Goal: Task Accomplishment & Management: Manage account settings

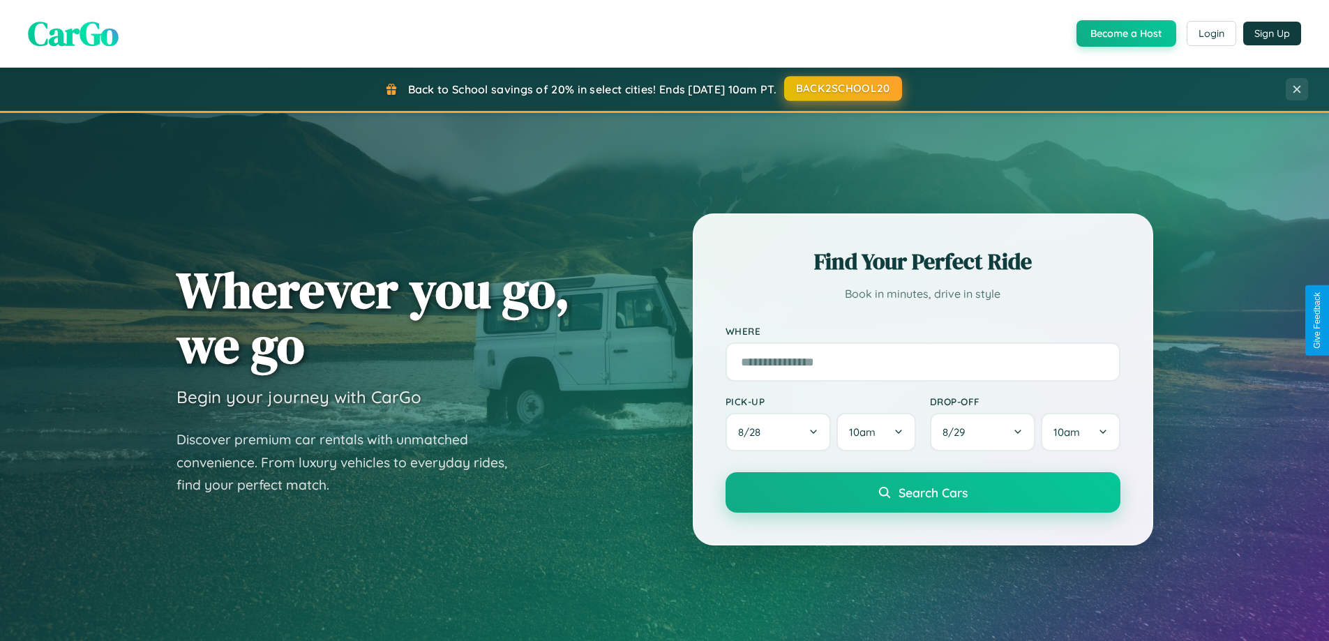
click at [842, 89] on button "BACK2SCHOOL20" at bounding box center [843, 88] width 118 height 25
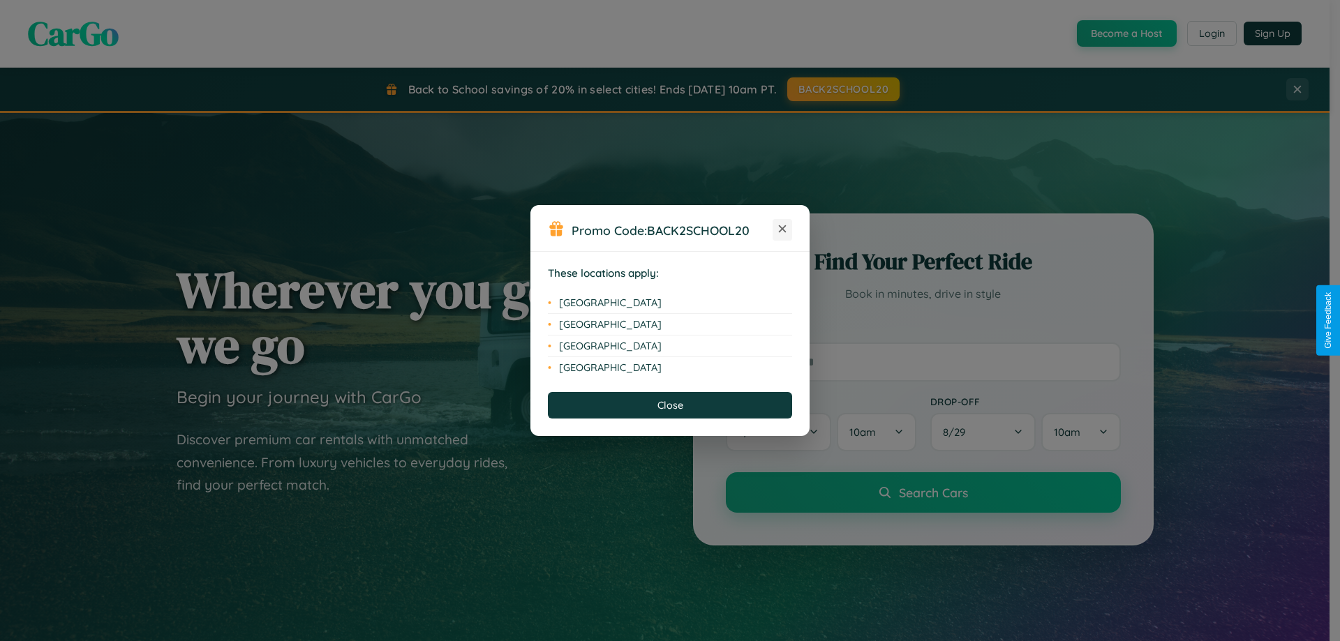
click at [782, 230] on icon at bounding box center [783, 229] width 8 height 8
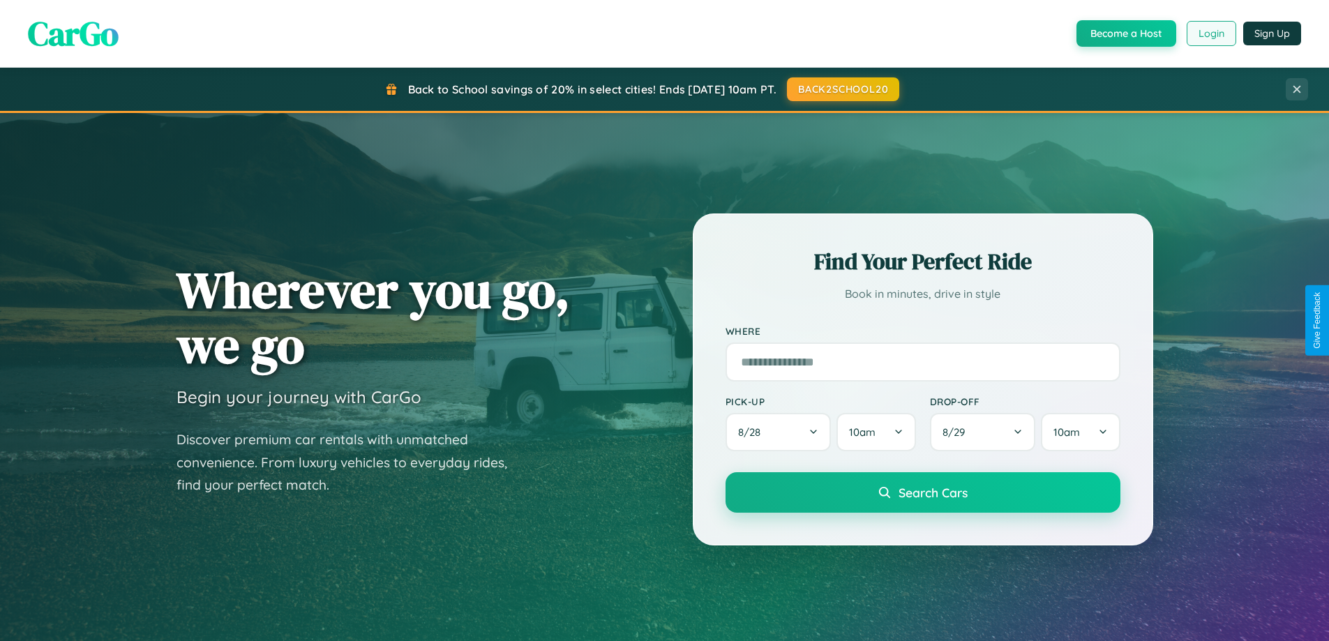
click at [1211, 33] on button "Login" at bounding box center [1212, 33] width 50 height 25
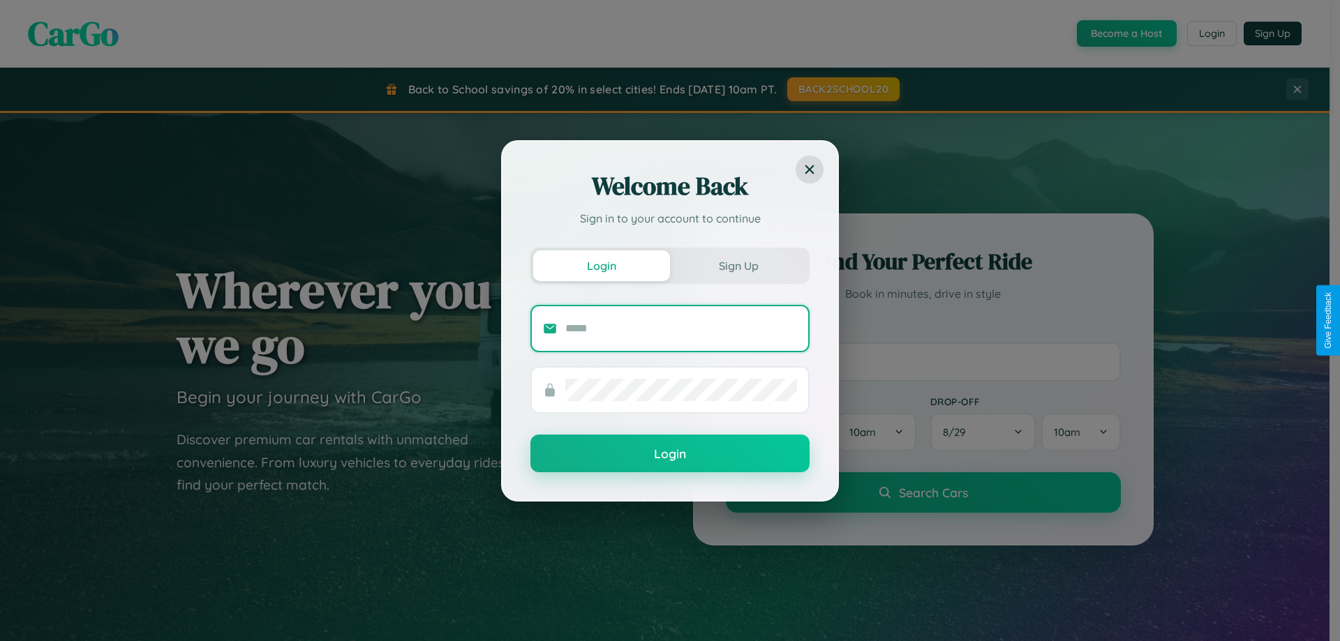
click at [681, 328] on input "text" at bounding box center [681, 328] width 232 height 22
type input "**********"
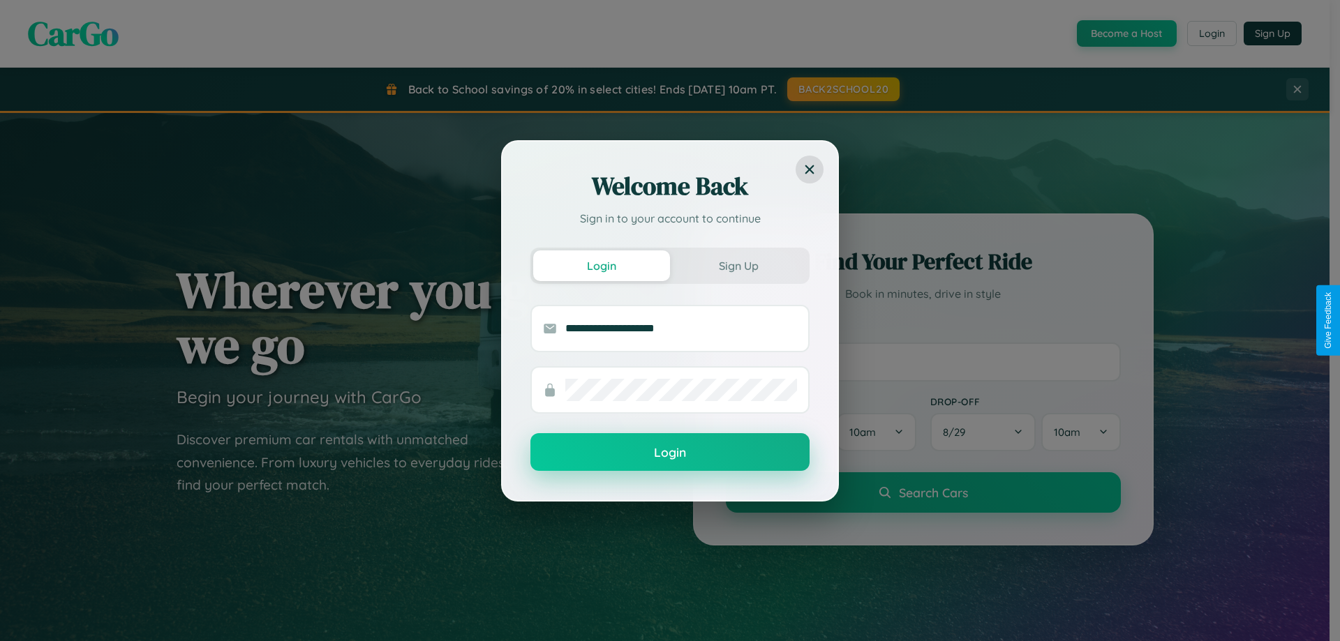
click at [670, 453] on button "Login" at bounding box center [669, 452] width 279 height 38
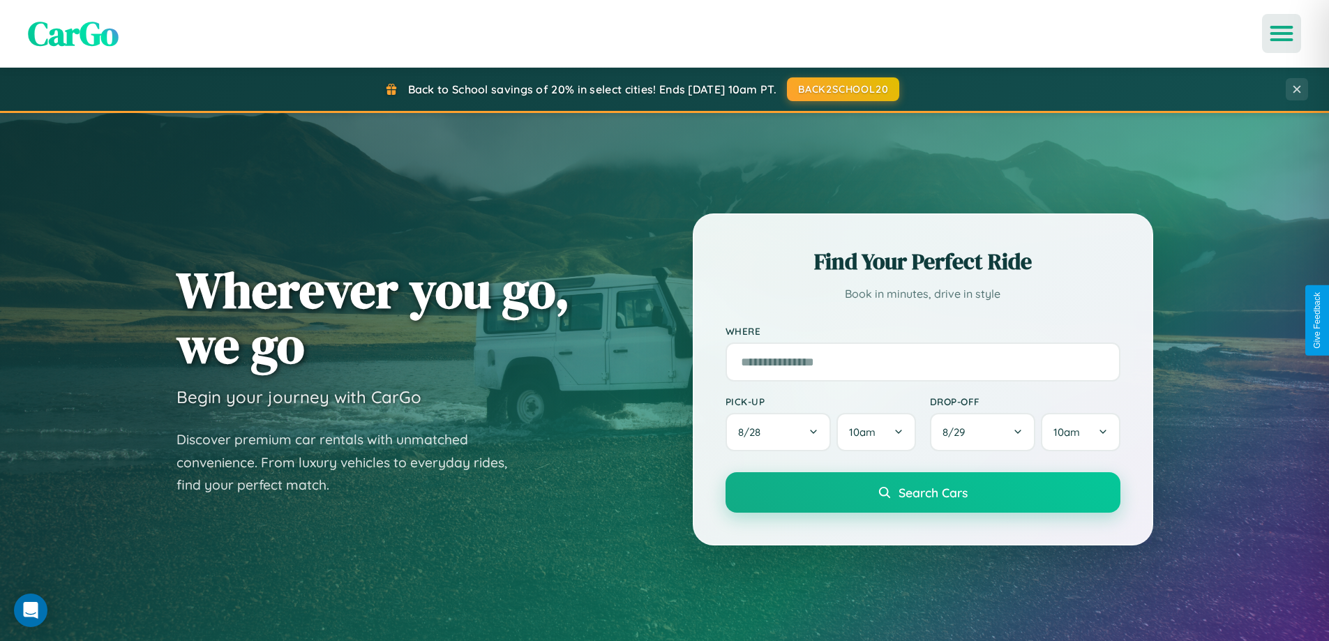
click at [1282, 33] on icon "Open menu" at bounding box center [1282, 33] width 20 height 13
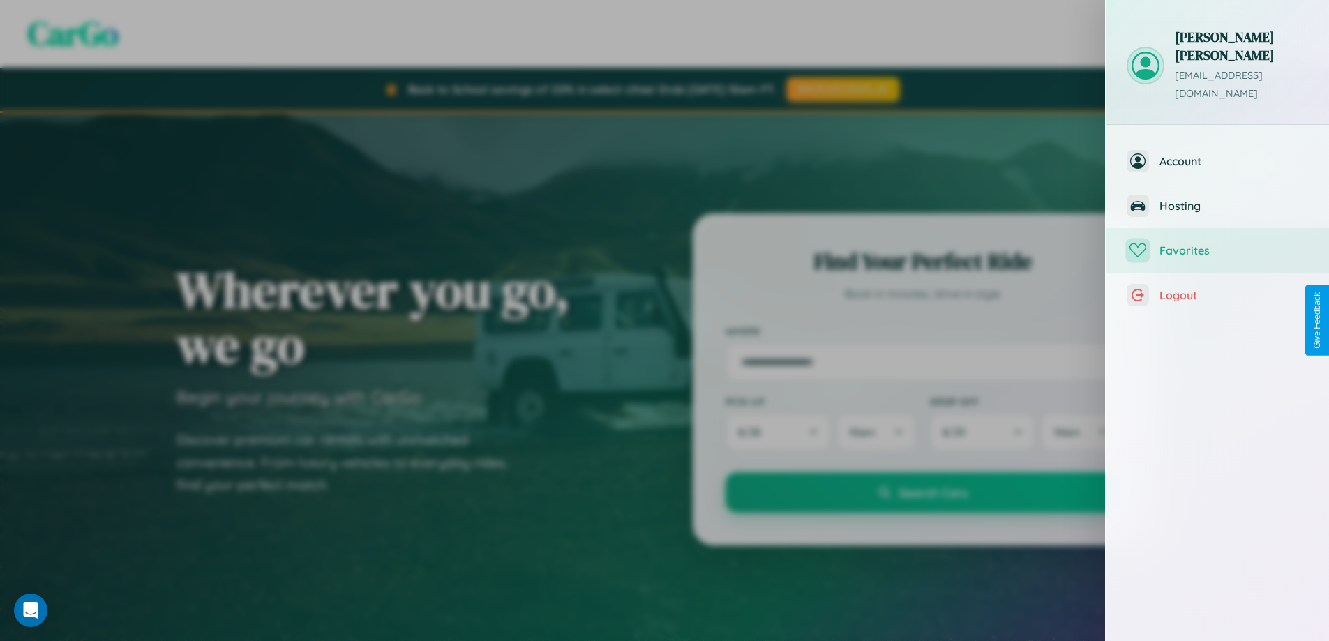
click at [1218, 244] on span "Favorites" at bounding box center [1234, 251] width 149 height 14
